Goal: Task Accomplishment & Management: Complete application form

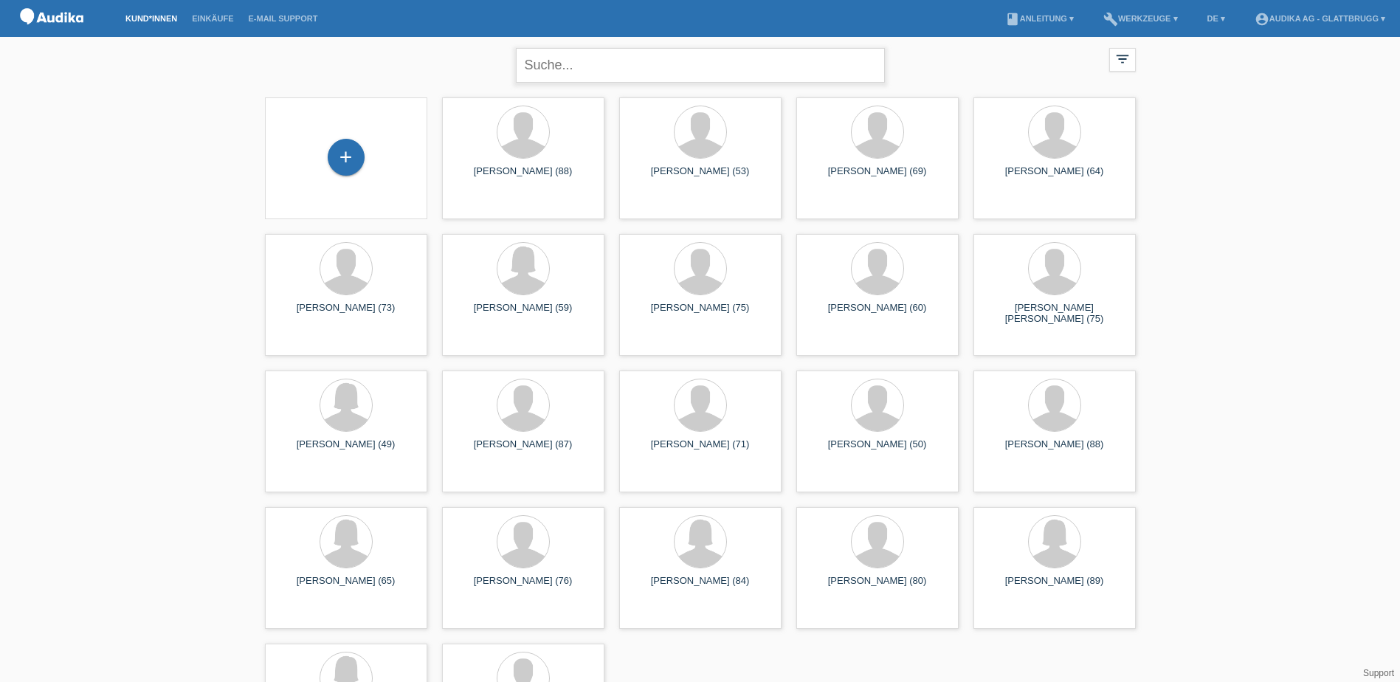
click at [601, 71] on input "text" at bounding box center [700, 65] width 369 height 35
paste input "[PERSON_NAME]"
type input "[PERSON_NAME]"
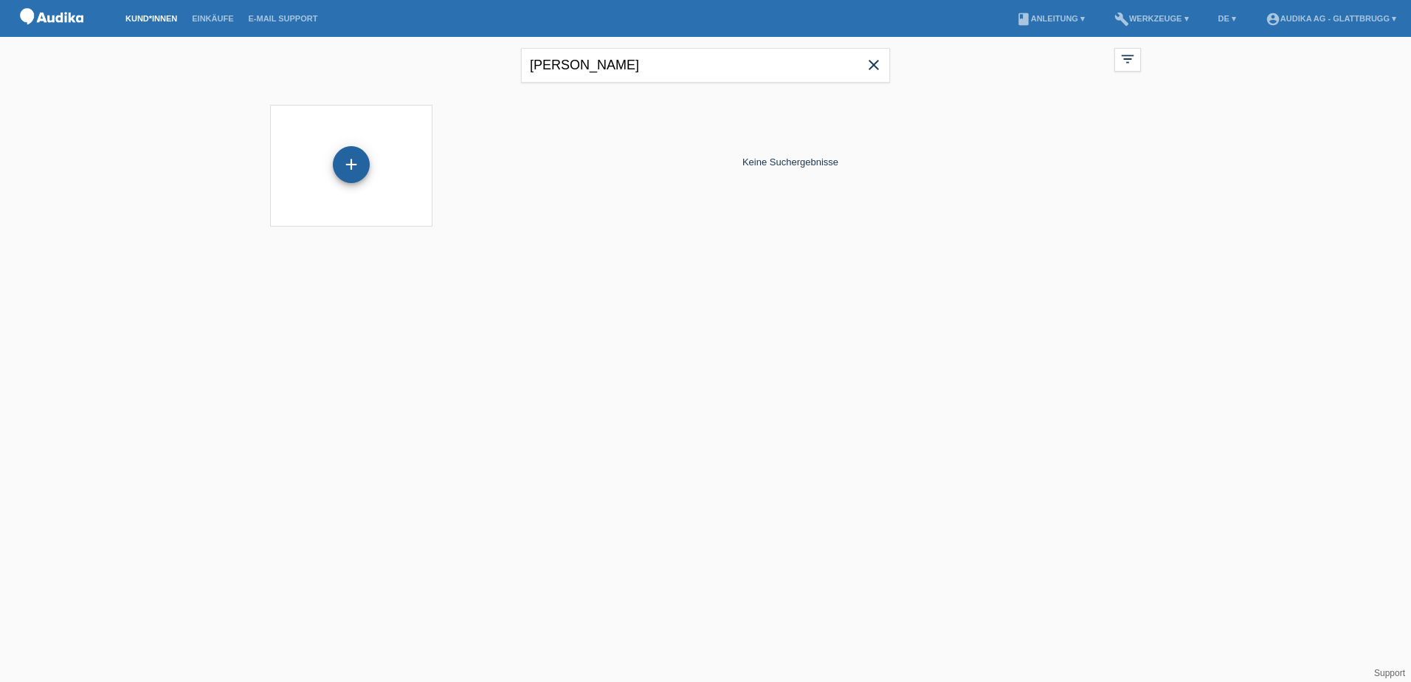
click at [351, 166] on div "+" at bounding box center [351, 164] width 37 height 37
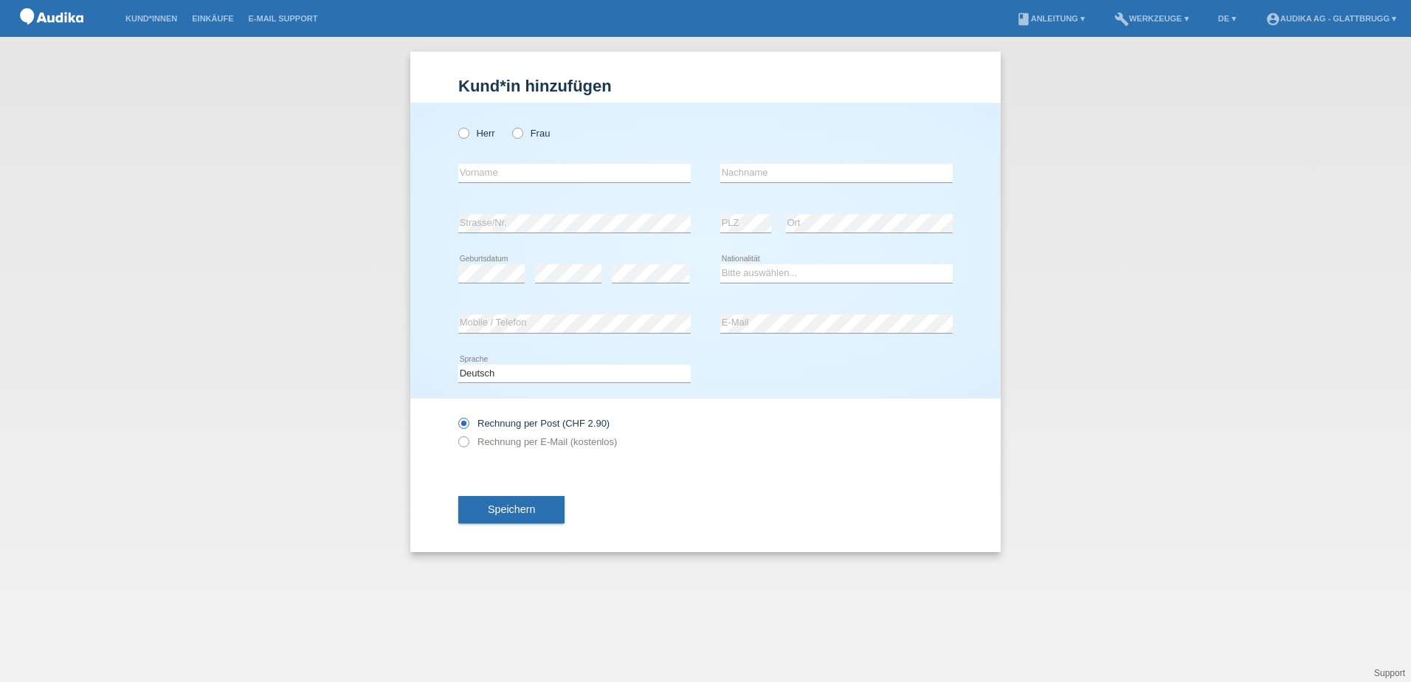
click at [468, 139] on div "Herr Frau" at bounding box center [574, 133] width 232 height 30
click at [456, 125] on icon at bounding box center [456, 125] width 0 height 0
click at [464, 134] on input "Herr" at bounding box center [463, 133] width 10 height 10
radio input "true"
click at [827, 166] on input "text" at bounding box center [836, 173] width 232 height 18
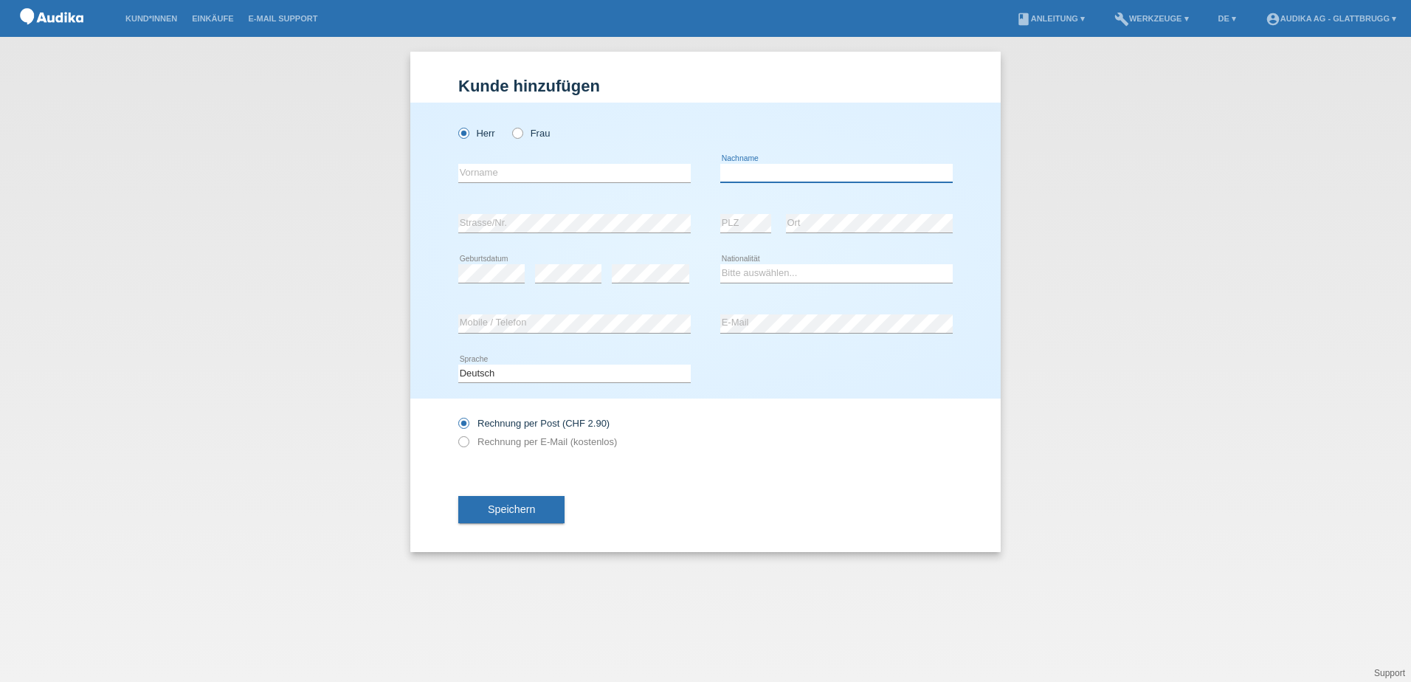
paste input "[PERSON_NAME]"
type input "[PERSON_NAME]"
click at [693, 248] on div "error Strasse/Nr. error PLZ error Ort" at bounding box center [705, 223] width 494 height 50
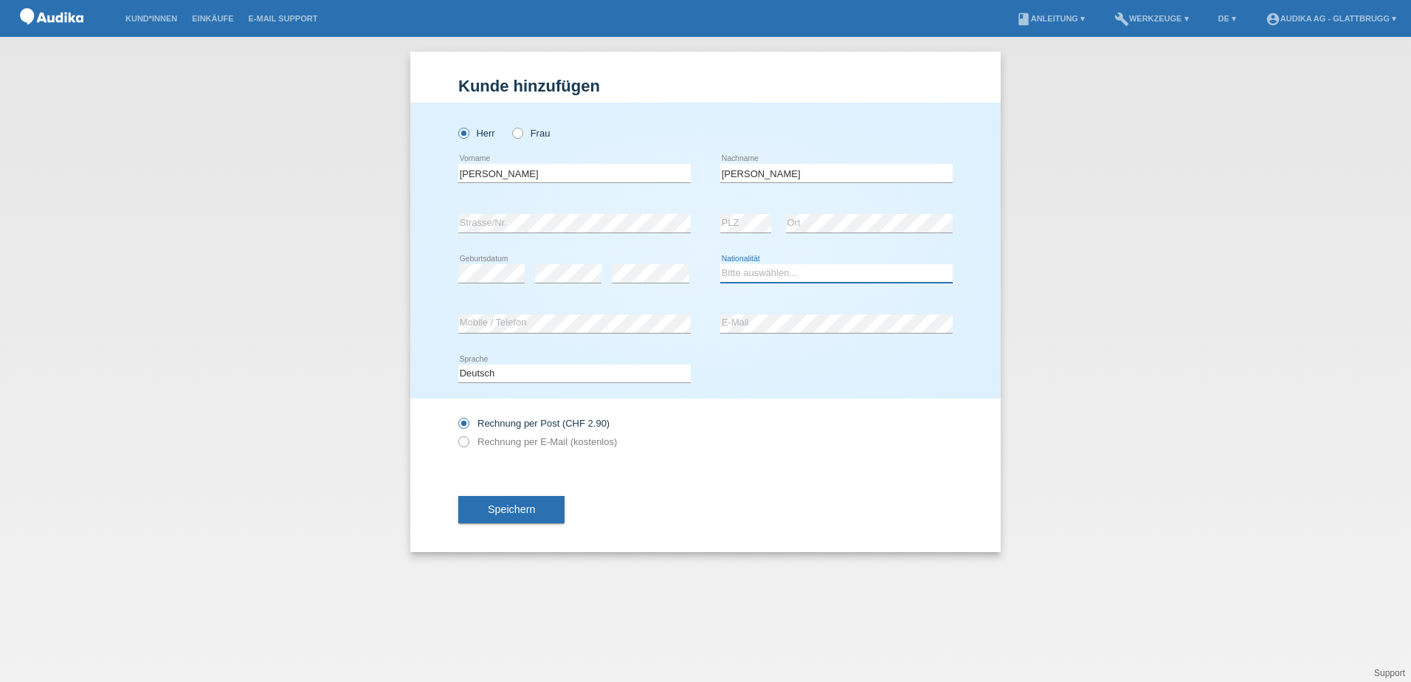
click at [753, 269] on select "Bitte auswählen... Schweiz Deutschland Liechtenstein Österreich ------------ Af…" at bounding box center [836, 273] width 232 height 18
click at [983, 435] on div "Kund*in hinzufügen Kunde hinzufügen Kundin hinzufügen Herr Frau Gaston error Vo…" at bounding box center [705, 302] width 590 height 500
click at [704, 329] on div "error Mobile / Telefon error E-Mail" at bounding box center [705, 324] width 494 height 50
click at [802, 409] on div at bounding box center [836, 403] width 232 height 11
click at [456, 434] on icon at bounding box center [456, 434] width 0 height 0
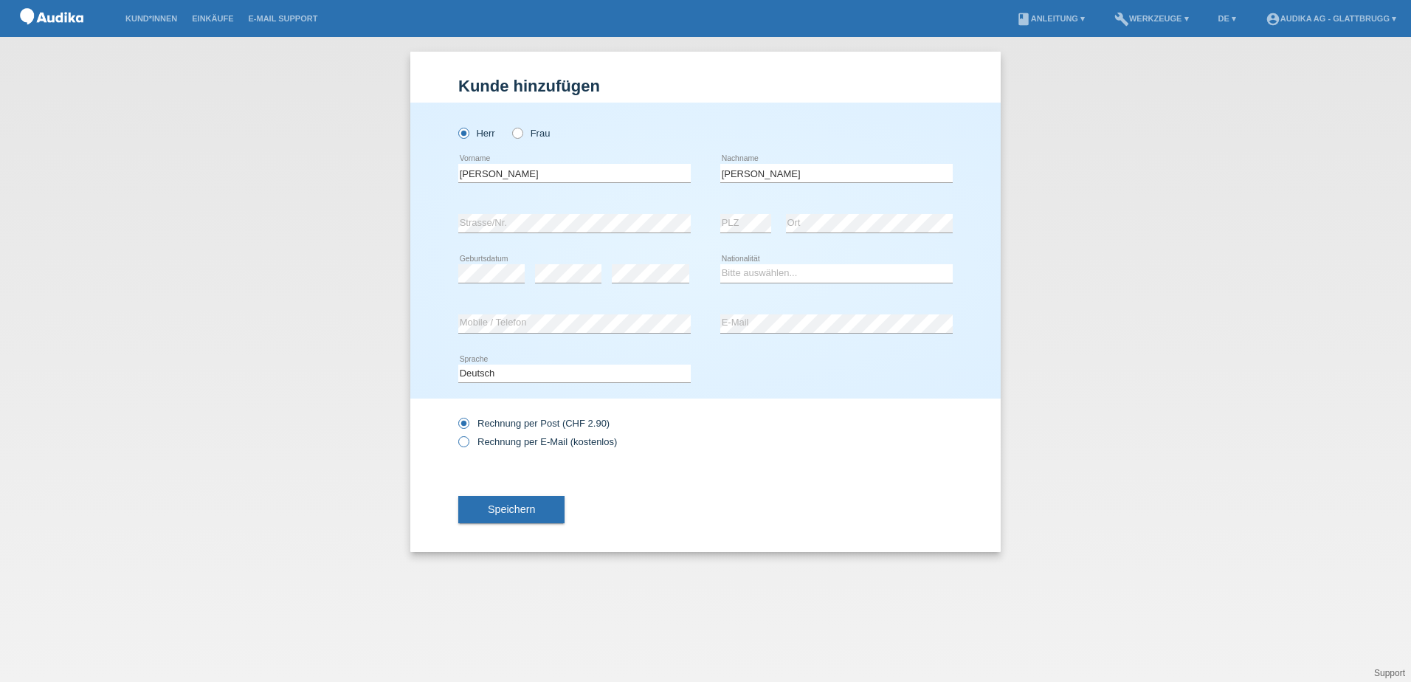
click at [468, 443] on input "Rechnung per E-Mail (kostenlos)" at bounding box center [463, 445] width 10 height 18
radio input "true"
click at [744, 272] on select "Bitte auswählen... Schweiz Deutschland Liechtenstein Österreich ------------ Af…" at bounding box center [836, 273] width 232 height 18
click at [720, 264] on select "Bitte auswählen... Schweiz Deutschland Liechtenstein Österreich ------------ Af…" at bounding box center [836, 273] width 232 height 18
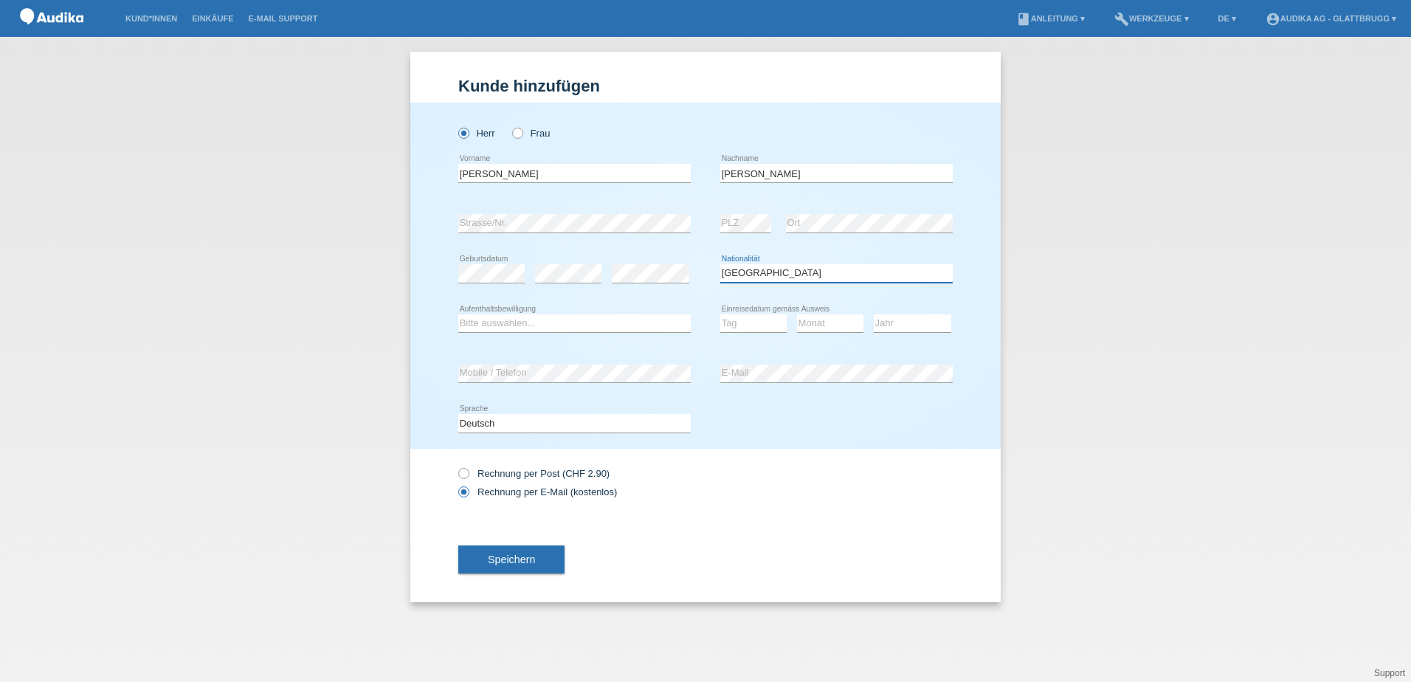
click at [765, 277] on select "Bitte auswählen... Schweiz Deutschland Liechtenstein Österreich ------------ Af…" at bounding box center [836, 273] width 232 height 18
select select "CH"
click at [720, 264] on select "Bitte auswählen... Schweiz Deutschland Liechtenstein Österreich ------------ Af…" at bounding box center [836, 273] width 232 height 18
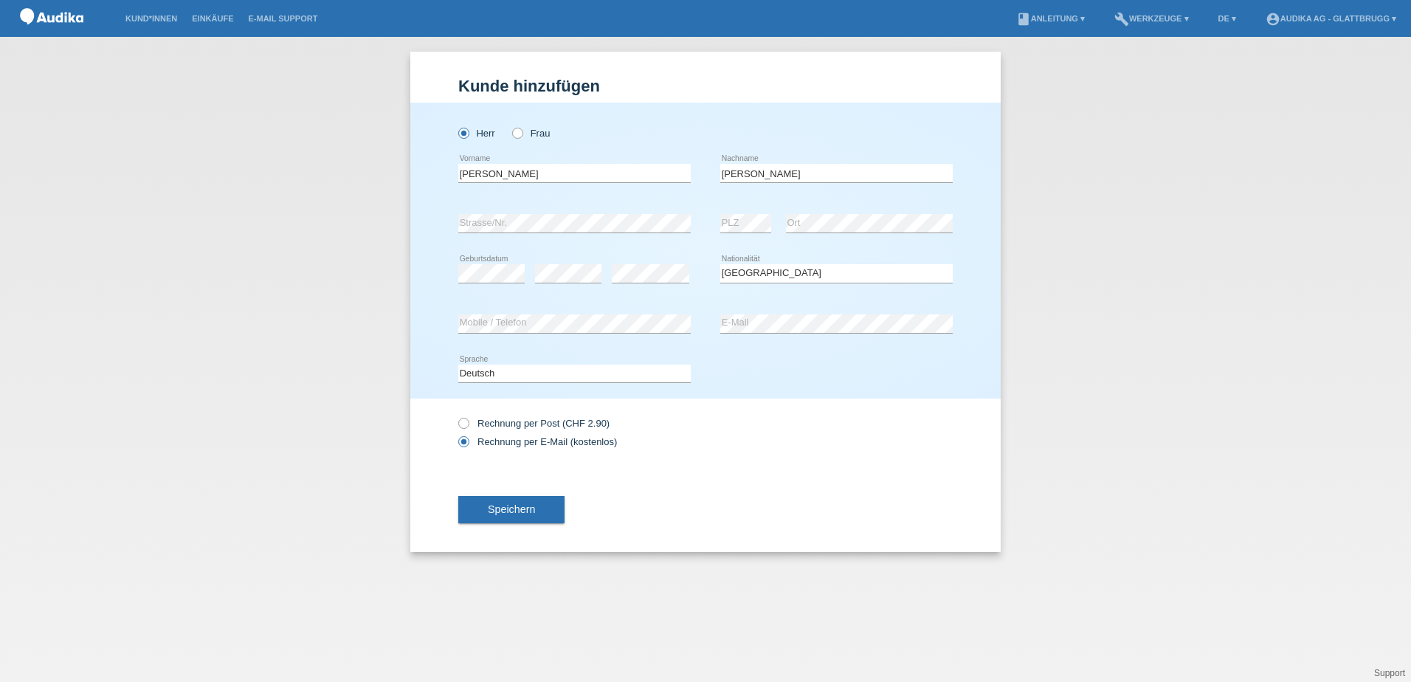
click at [779, 392] on div "Deutsch Français Italiano English error Sprache" at bounding box center [705, 374] width 494 height 50
click at [519, 507] on span "Speichern" at bounding box center [511, 509] width 47 height 12
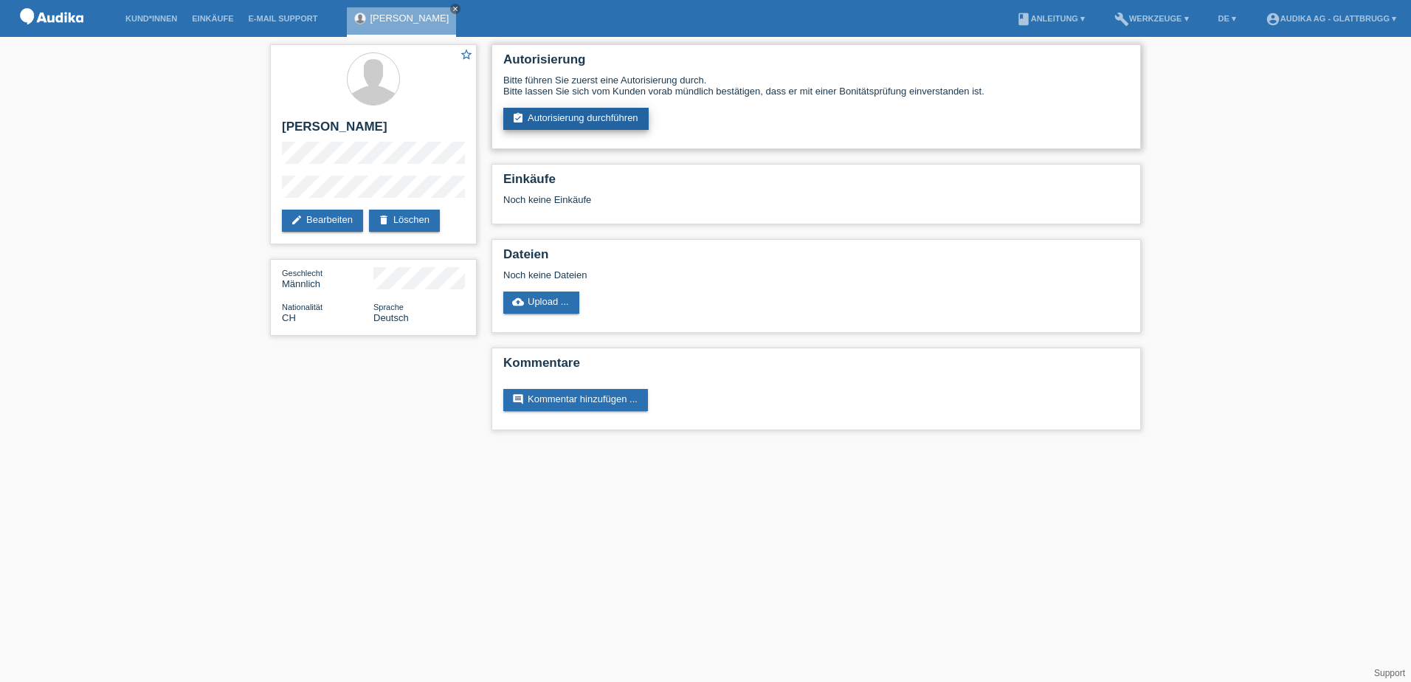
click at [596, 116] on link "assignment_turned_in Autorisierung durchführen" at bounding box center [575, 119] width 145 height 22
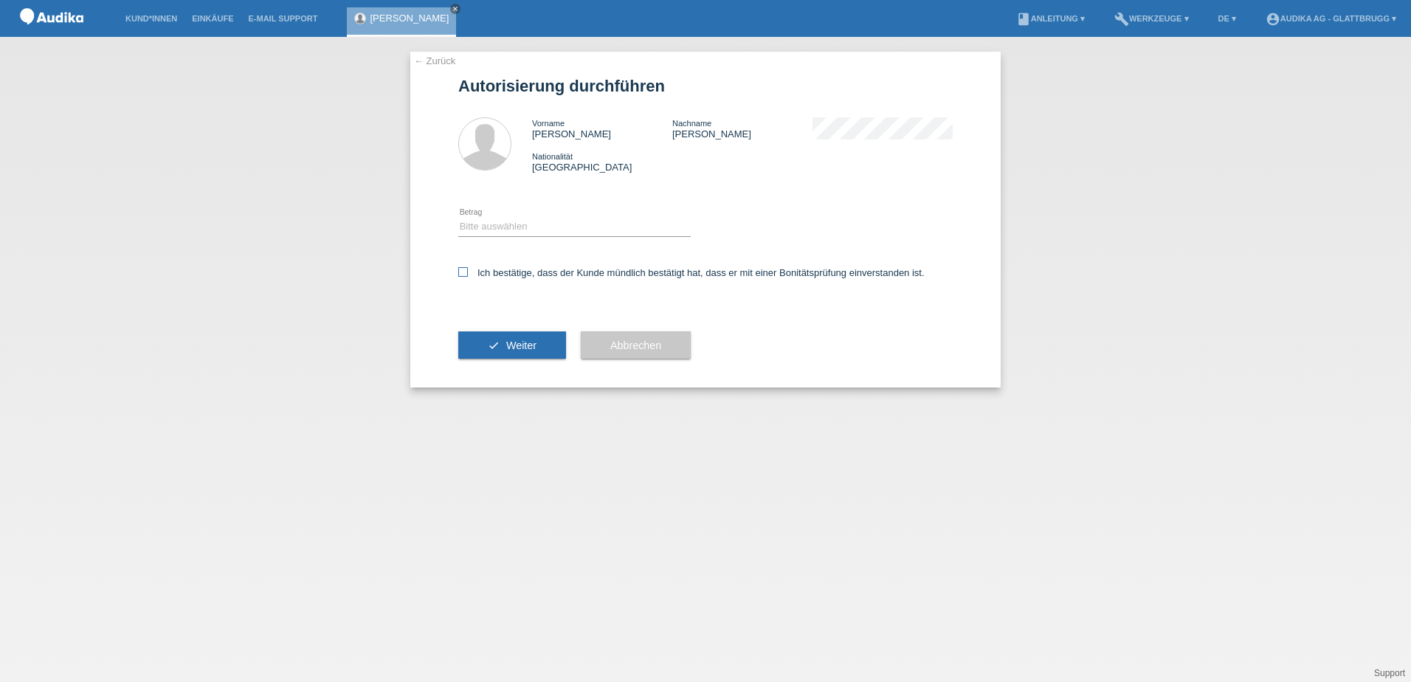
click at [460, 276] on icon at bounding box center [463, 272] width 10 height 10
click at [460, 276] on input "Ich bestätige, dass der Kunde mündlich bestätigt hat, dass er mit einer Bonität…" at bounding box center [463, 272] width 10 height 10
checkbox input "true"
click at [471, 231] on select "Bitte auswählen CHF 1.00 - CHF 499.00 CHF 500.00 - CHF 1'999.00 CHF 2'000.00 - …" at bounding box center [574, 227] width 232 height 18
select select "3"
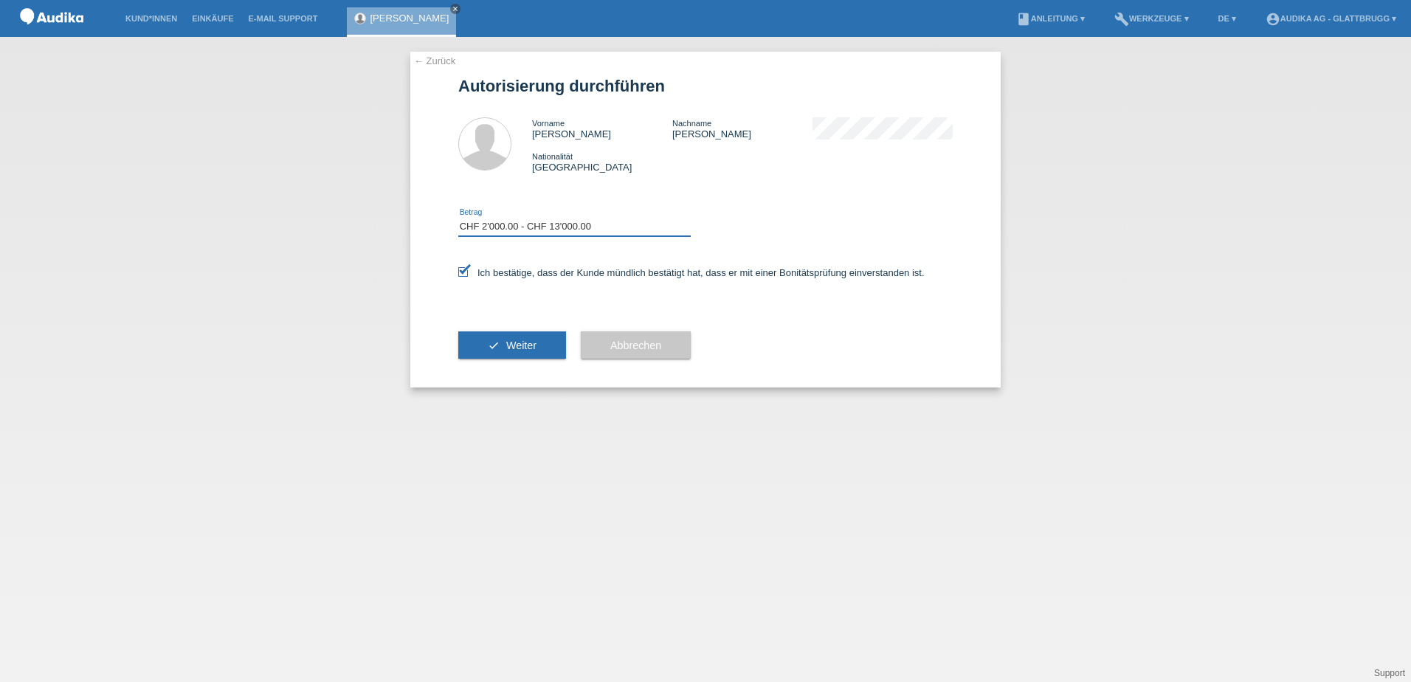
click at [458, 218] on select "Bitte auswählen CHF 1.00 - CHF 499.00 CHF 500.00 - CHF 1'999.00 CHF 2'000.00 - …" at bounding box center [574, 227] width 232 height 18
click at [523, 345] on span "Weiter" at bounding box center [521, 345] width 30 height 12
